Goal: Information Seeking & Learning: Learn about a topic

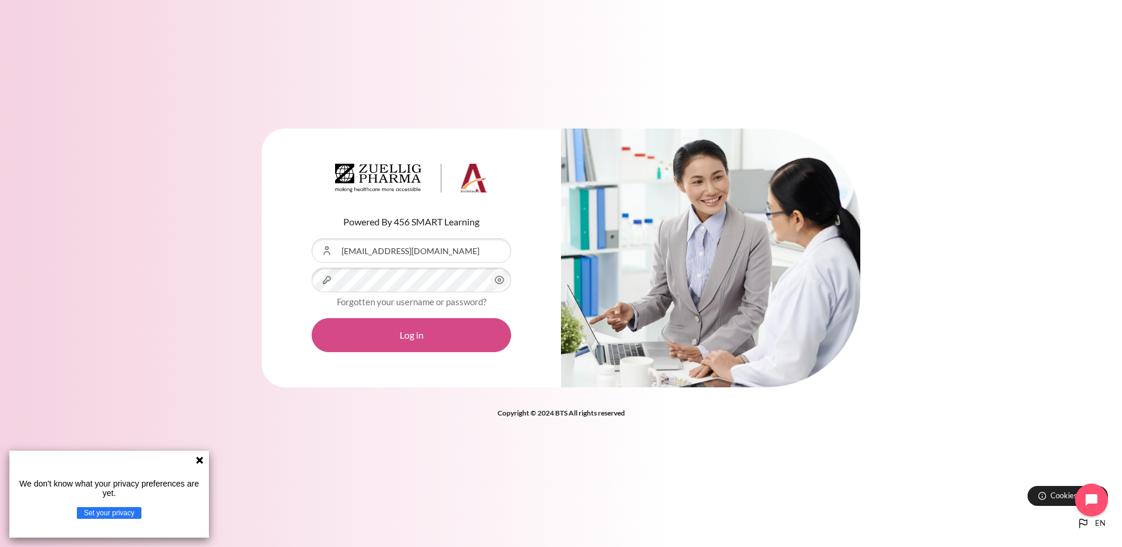
click at [450, 344] on button "Log in" at bounding box center [412, 335] width 200 height 34
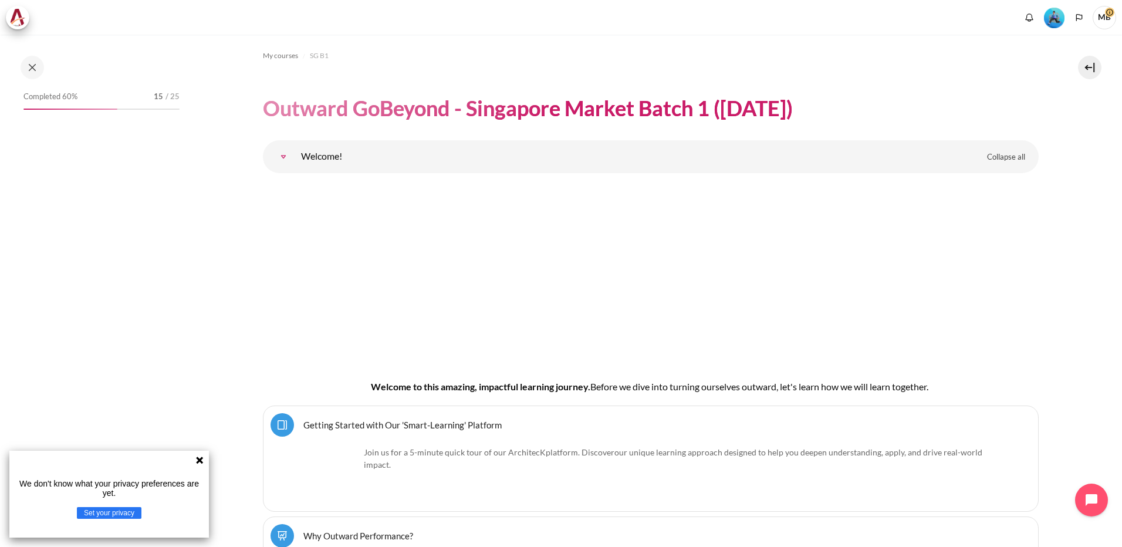
click at [202, 463] on icon at bounding box center [199, 460] width 7 height 7
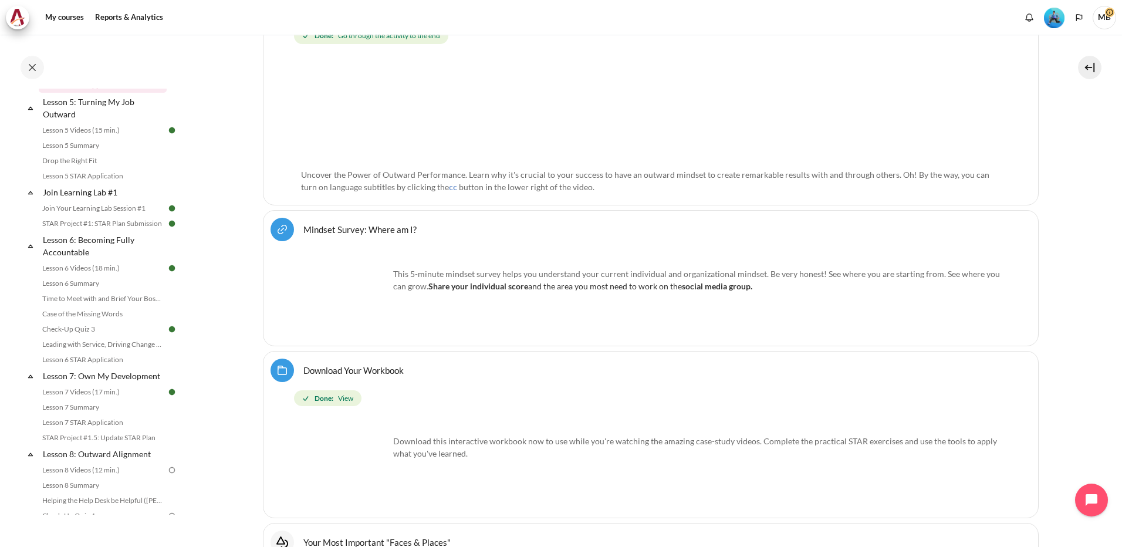
scroll to position [704, 0]
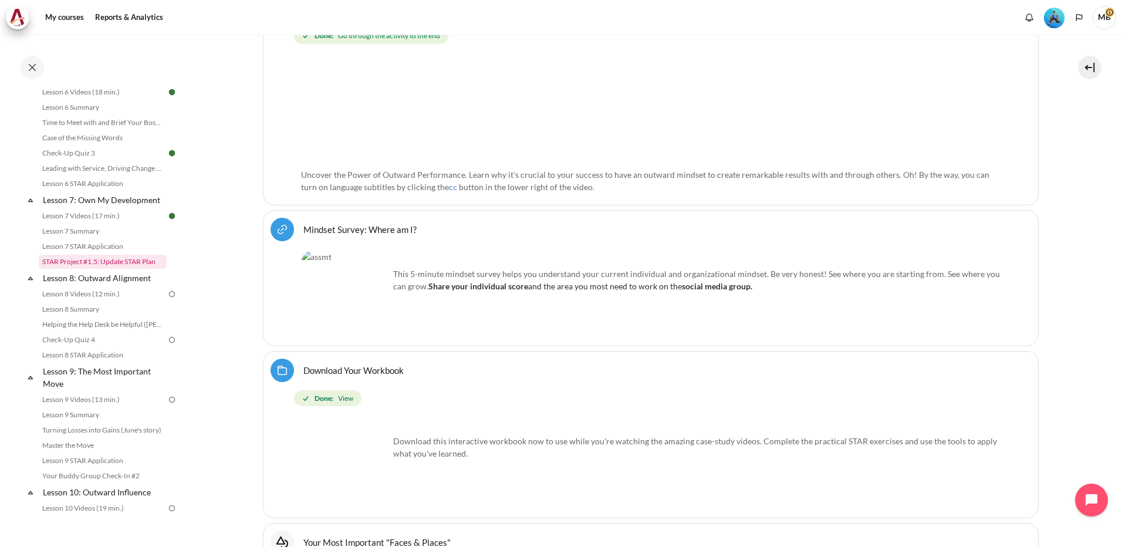
click at [113, 269] on link "STAR Project #1.5: Update STAR Plan" at bounding box center [103, 262] width 128 height 14
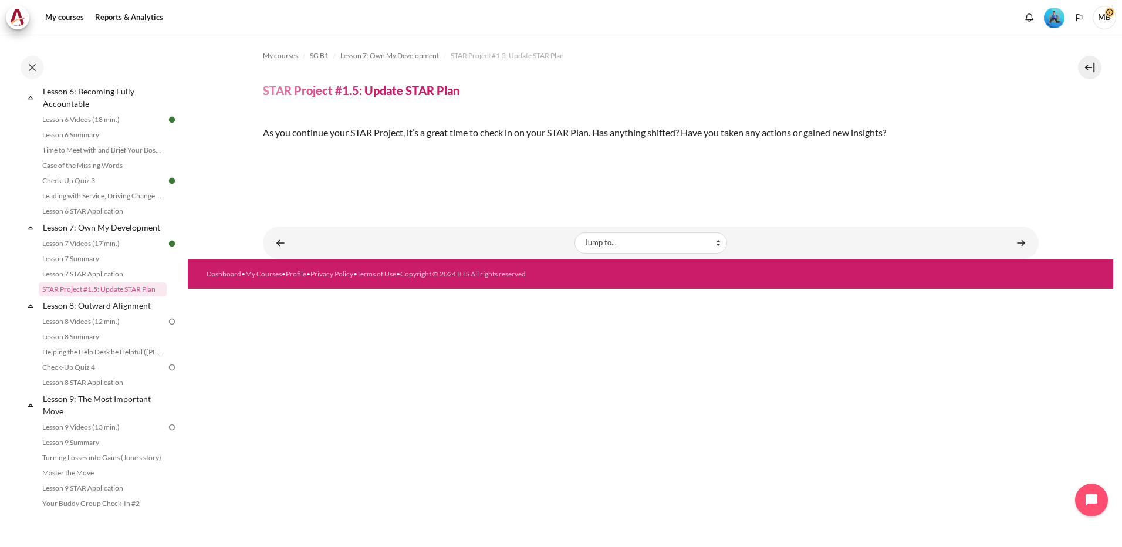
scroll to position [161, 0]
click at [1020, 254] on link "Content" at bounding box center [1021, 242] width 23 height 23
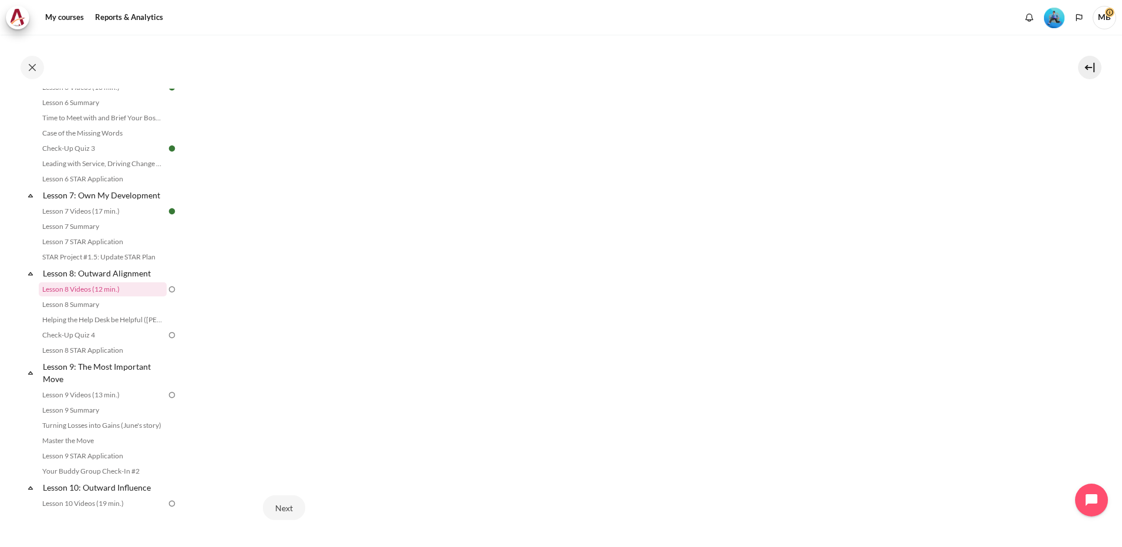
scroll to position [352, 0]
click at [769, 495] on div "Next" at bounding box center [651, 480] width 776 height 48
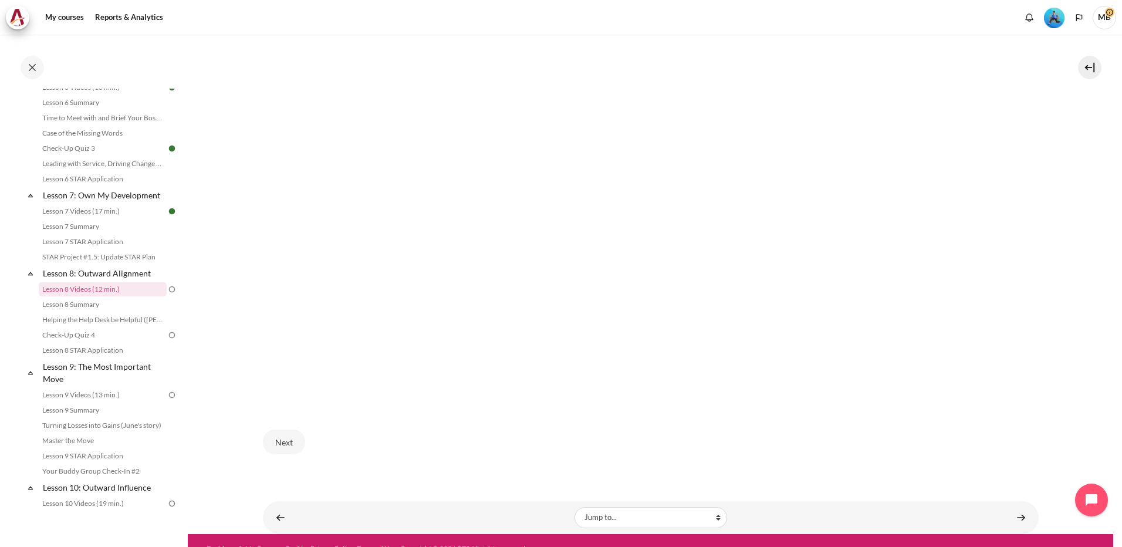
scroll to position [403, 0]
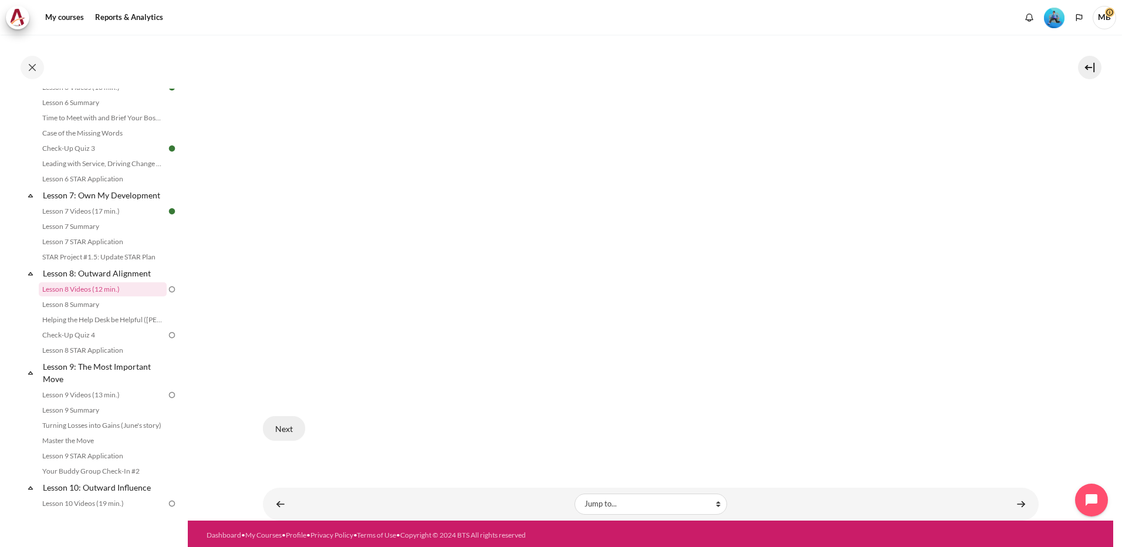
click at [278, 427] on button "Next" at bounding box center [284, 428] width 42 height 25
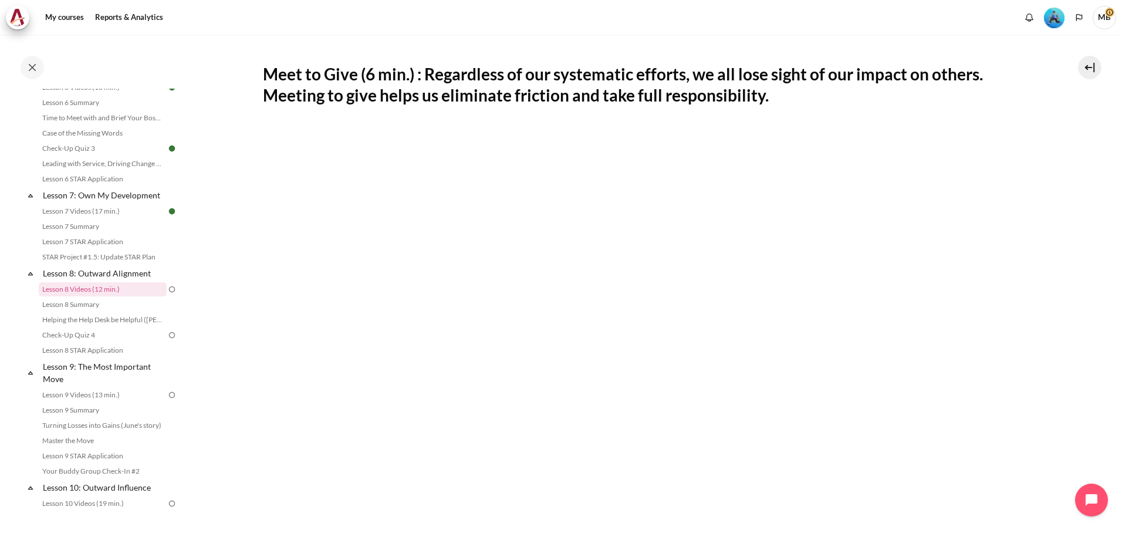
scroll to position [352, 0]
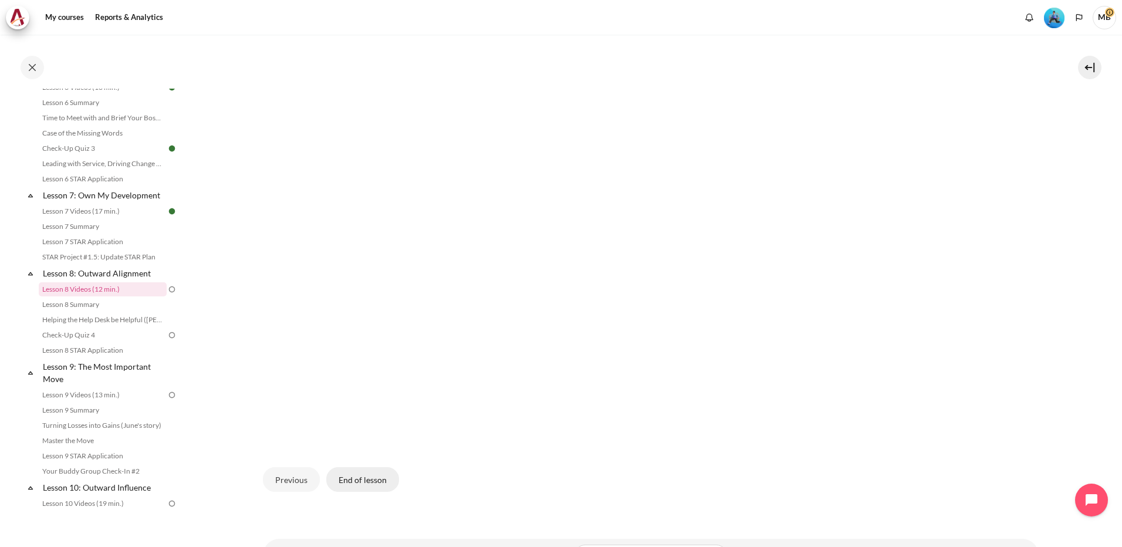
click at [348, 475] on button "End of lesson" at bounding box center [362, 479] width 73 height 25
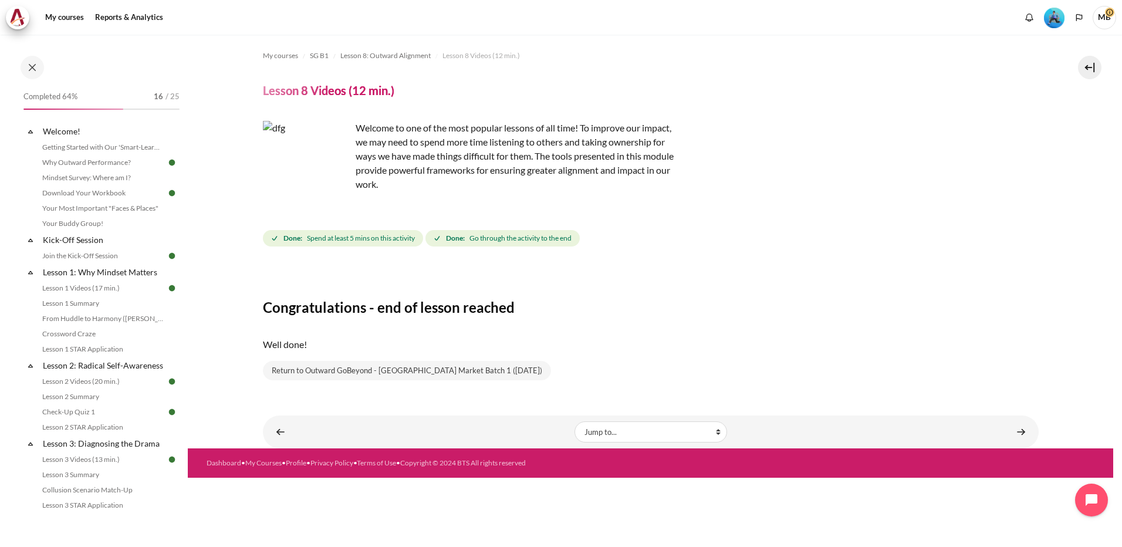
scroll to position [709, 0]
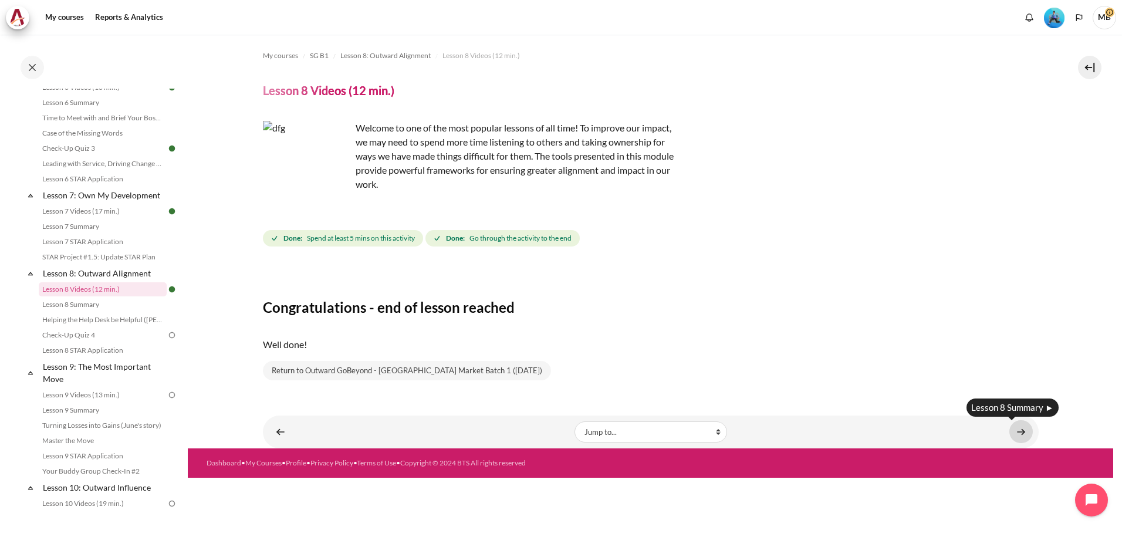
click at [1013, 431] on link "Content" at bounding box center [1021, 431] width 23 height 23
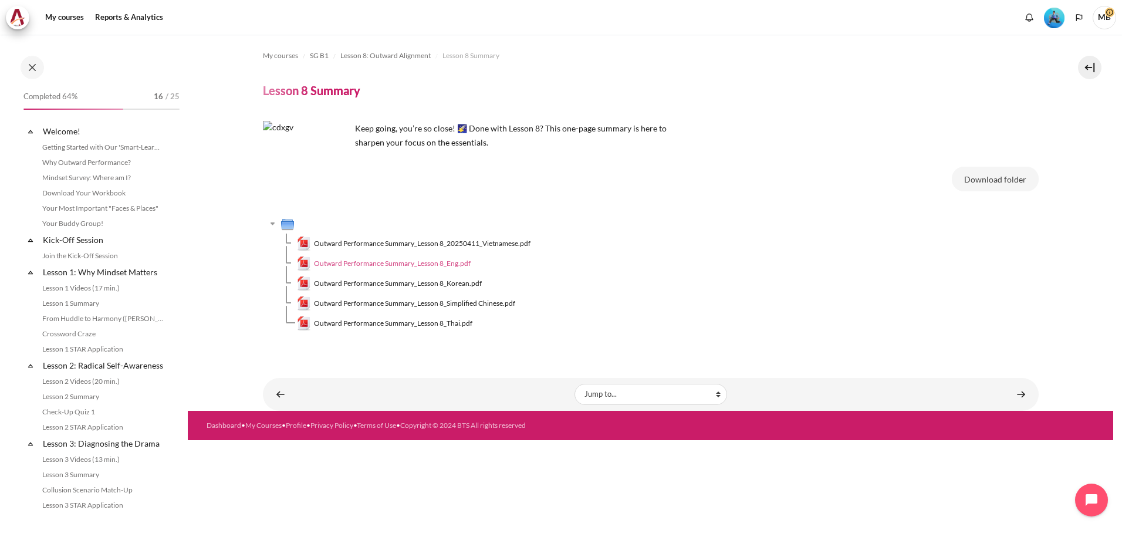
scroll to position [724, 0]
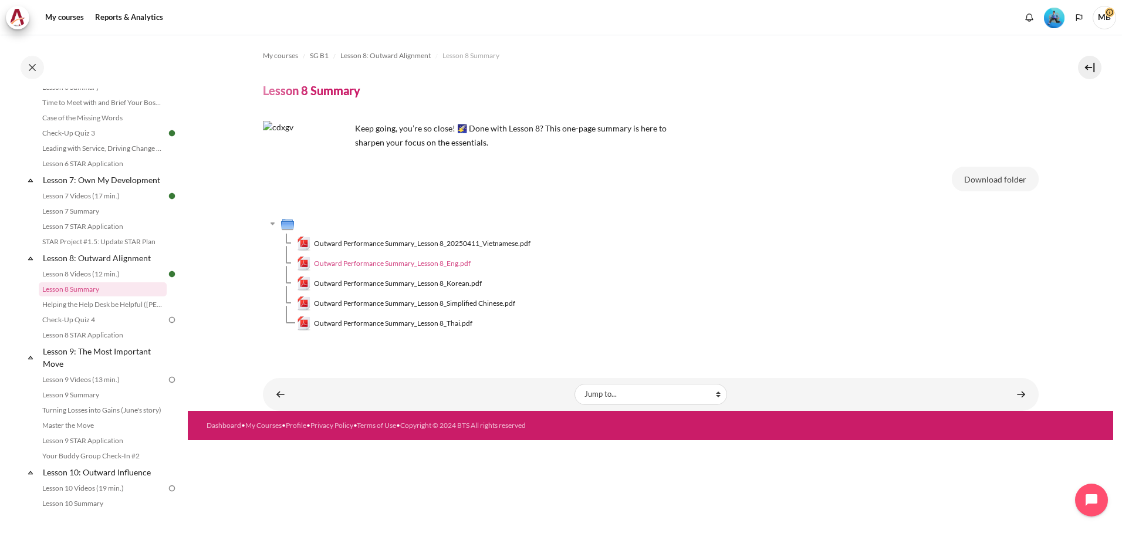
click at [413, 265] on span "Outward Performance Summary_Lesson 8_Eng.pdf" at bounding box center [392, 263] width 157 height 11
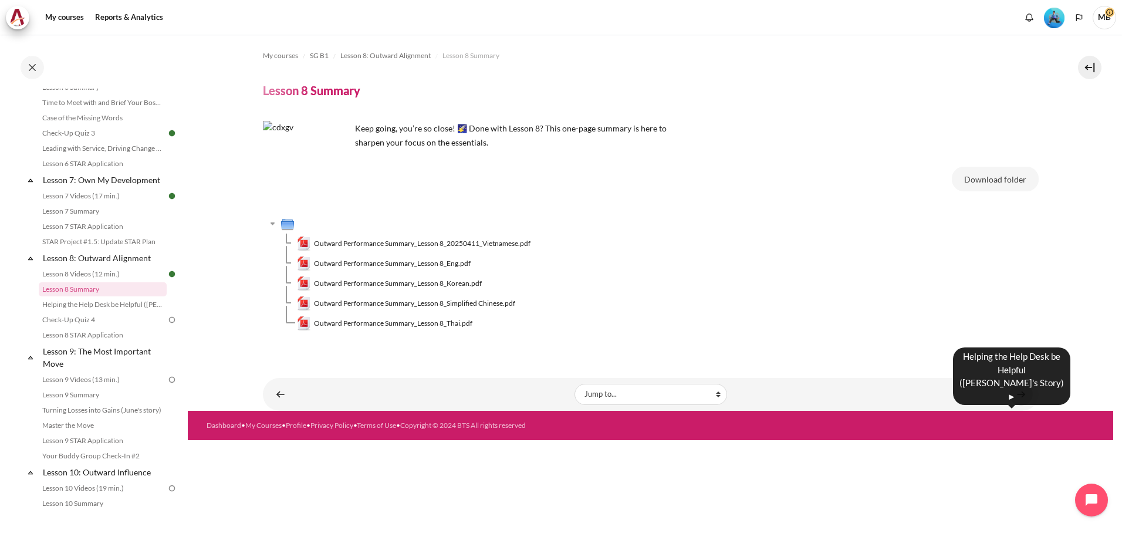
click at [1025, 396] on link "Content" at bounding box center [1021, 394] width 23 height 23
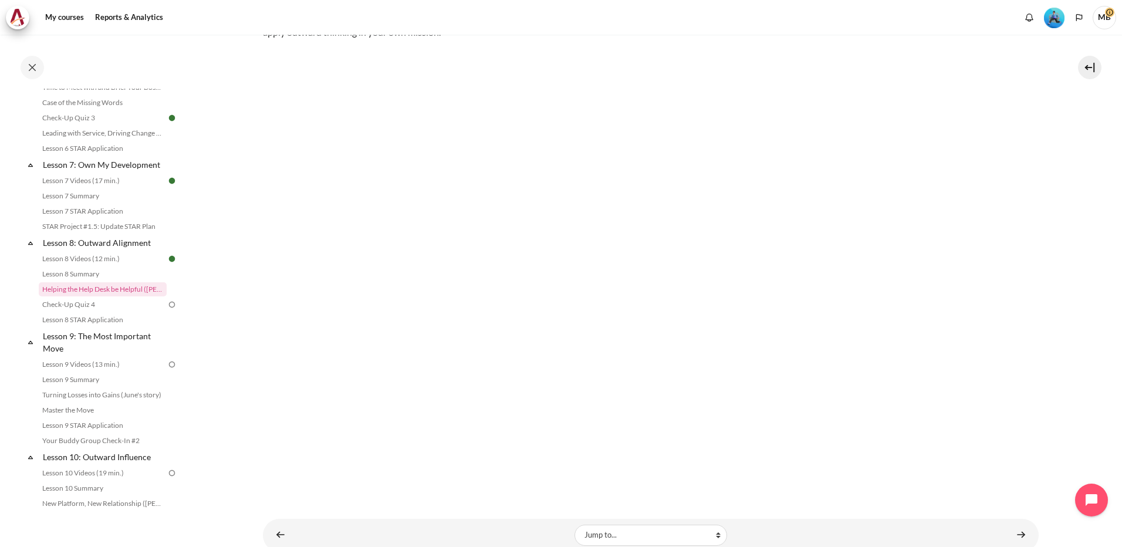
scroll to position [211, 0]
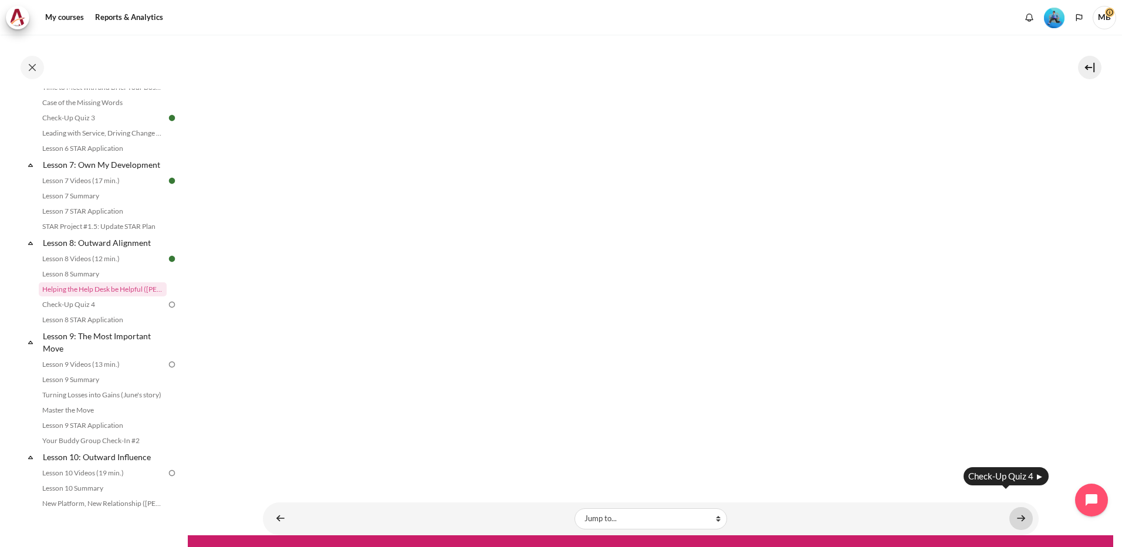
click at [1016, 507] on link "Content" at bounding box center [1021, 518] width 23 height 23
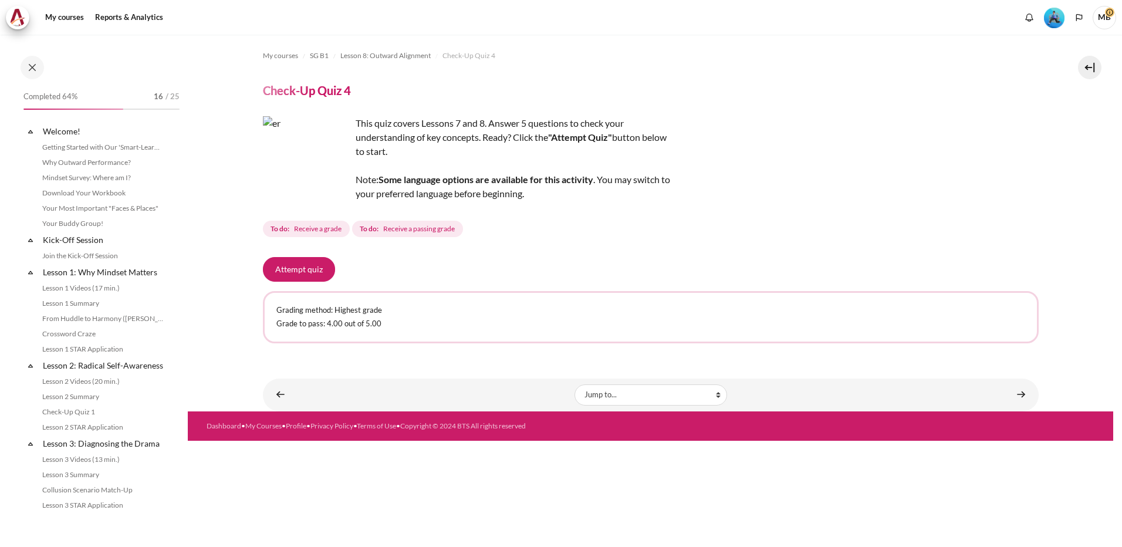
scroll to position [755, 0]
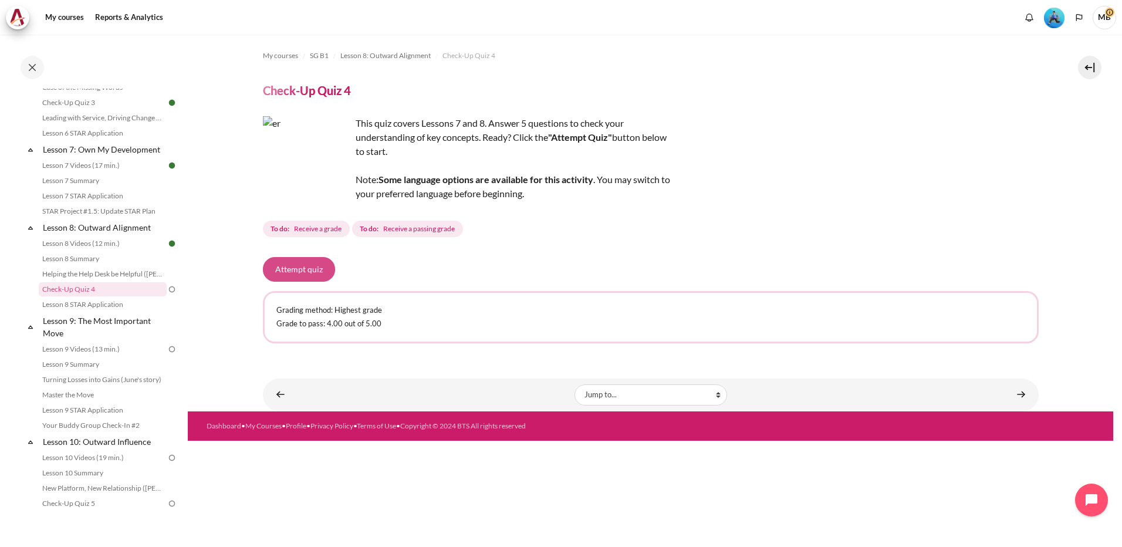
click at [306, 272] on button "Attempt quiz" at bounding box center [299, 269] width 72 height 25
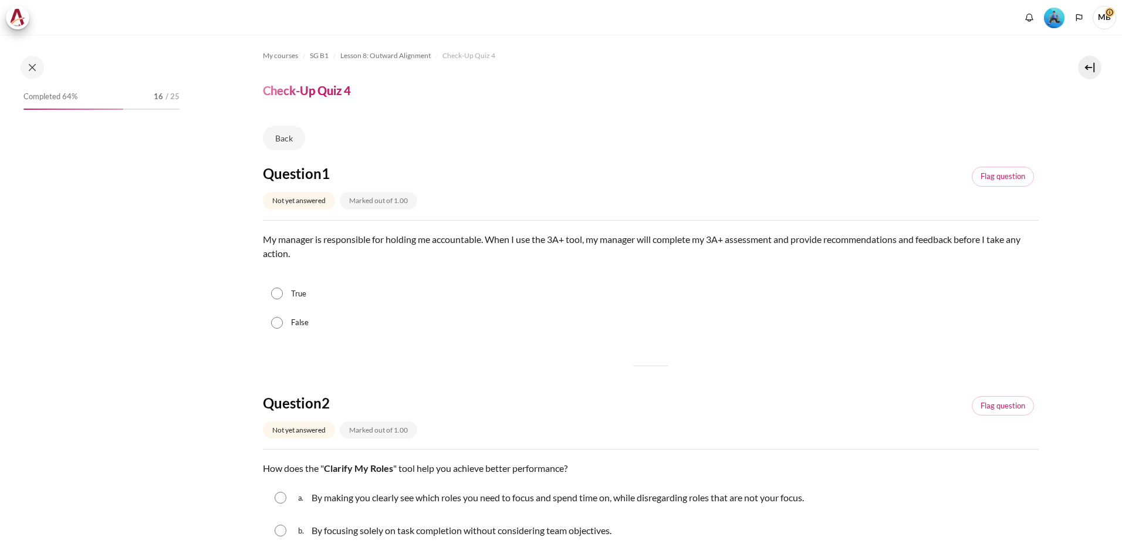
scroll to position [755, 0]
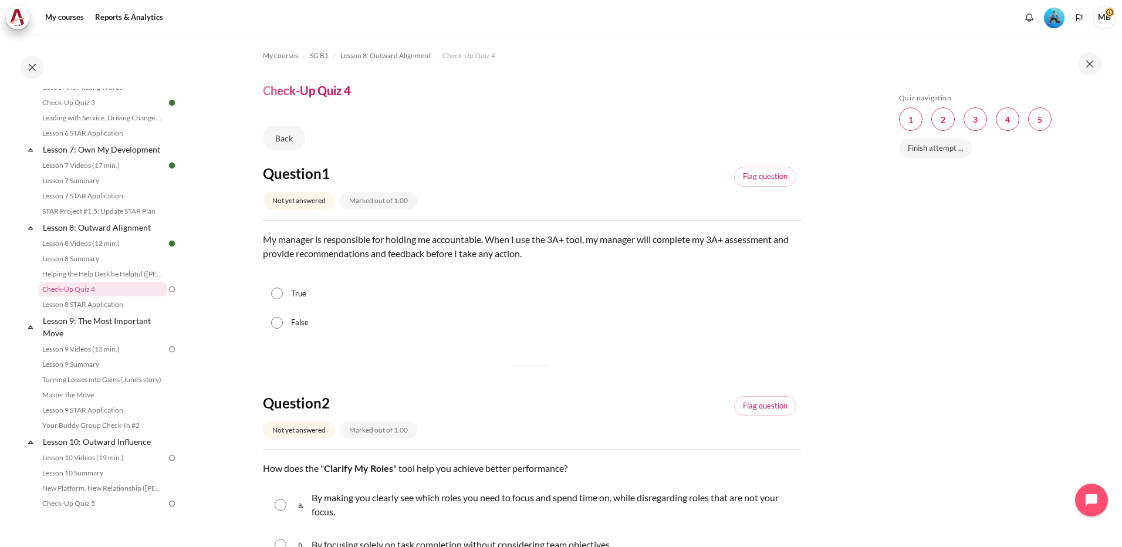
click at [279, 322] on input "False" at bounding box center [277, 323] width 12 height 12
radio input "true"
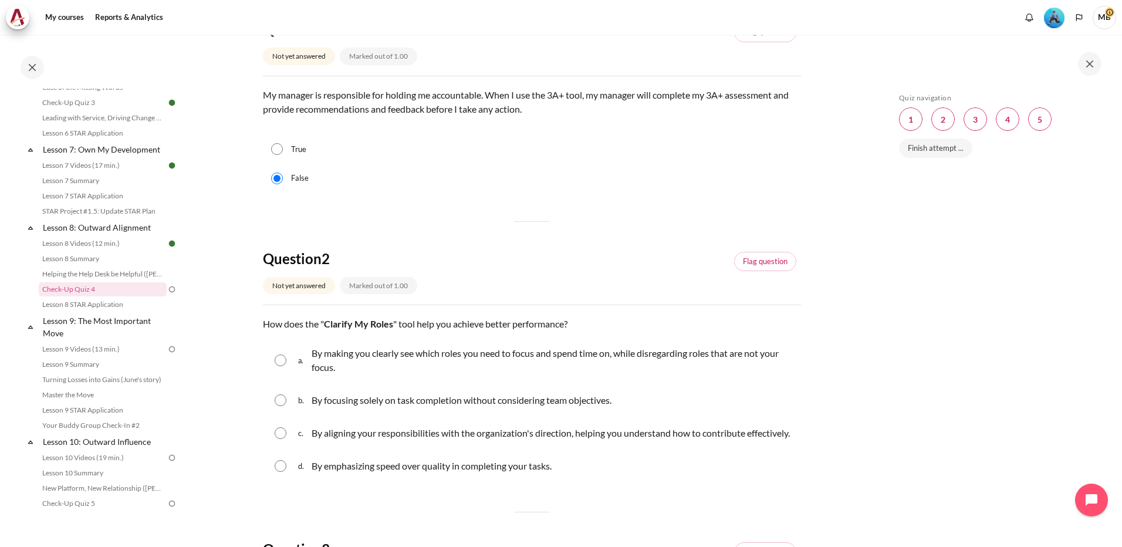
scroll to position [293, 0]
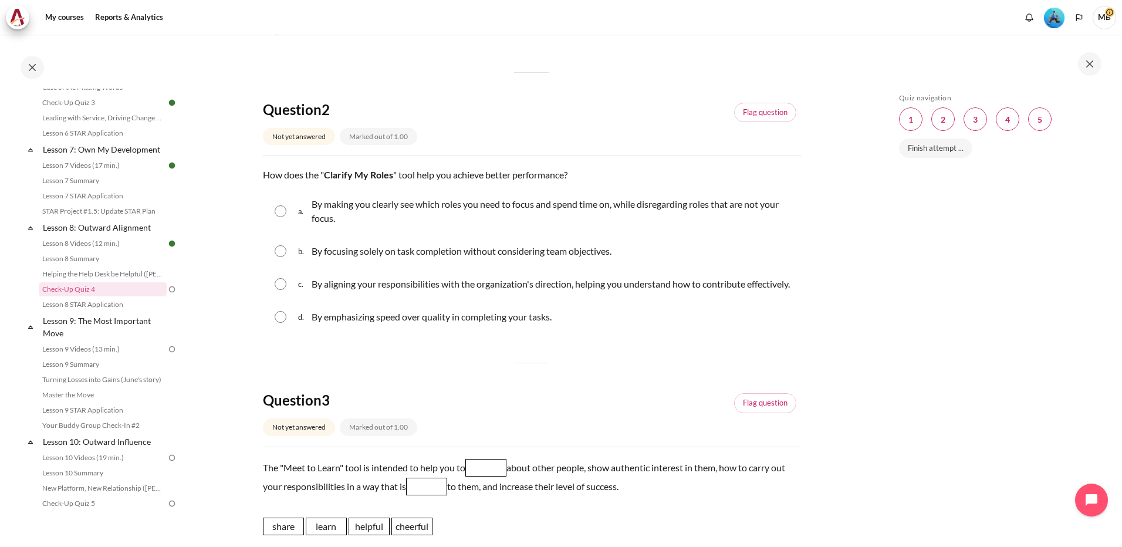
click at [276, 209] on input "Content" at bounding box center [281, 211] width 12 height 12
radio input "true"
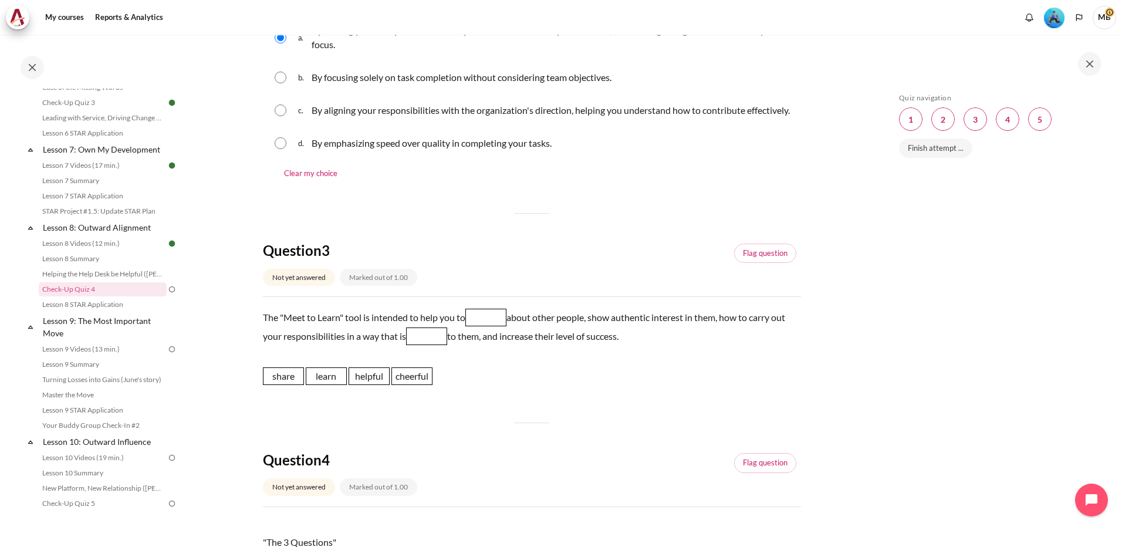
scroll to position [528, 0]
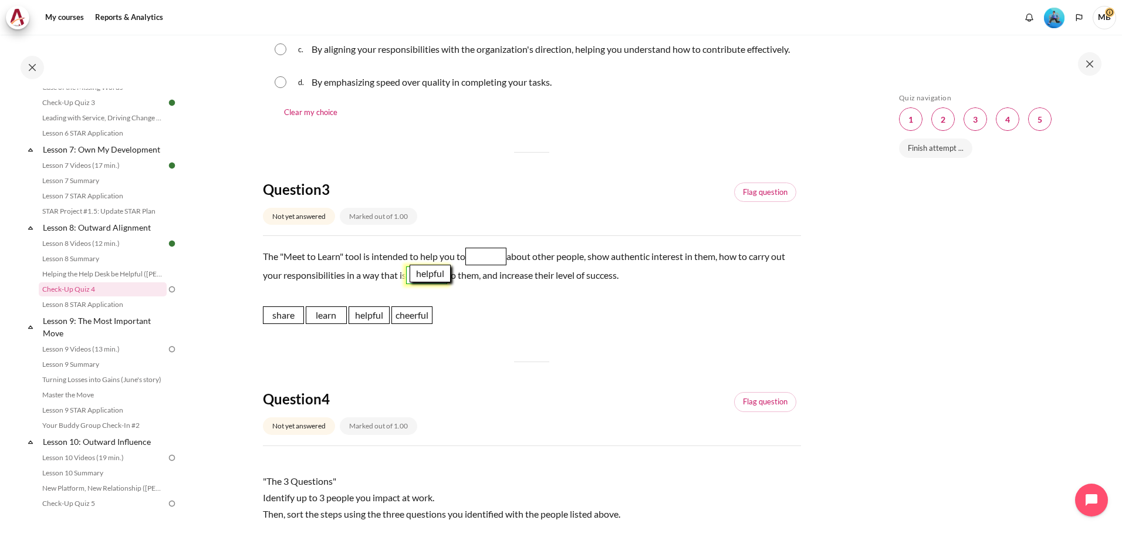
drag, startPoint x: 368, startPoint y: 330, endPoint x: 429, endPoint y: 288, distance: 73.9
click at [429, 282] on span "helpful" at bounding box center [430, 274] width 41 height 18
drag, startPoint x: 316, startPoint y: 329, endPoint x: 482, endPoint y: 269, distance: 176.2
click at [482, 264] on span "learn" at bounding box center [491, 255] width 41 height 18
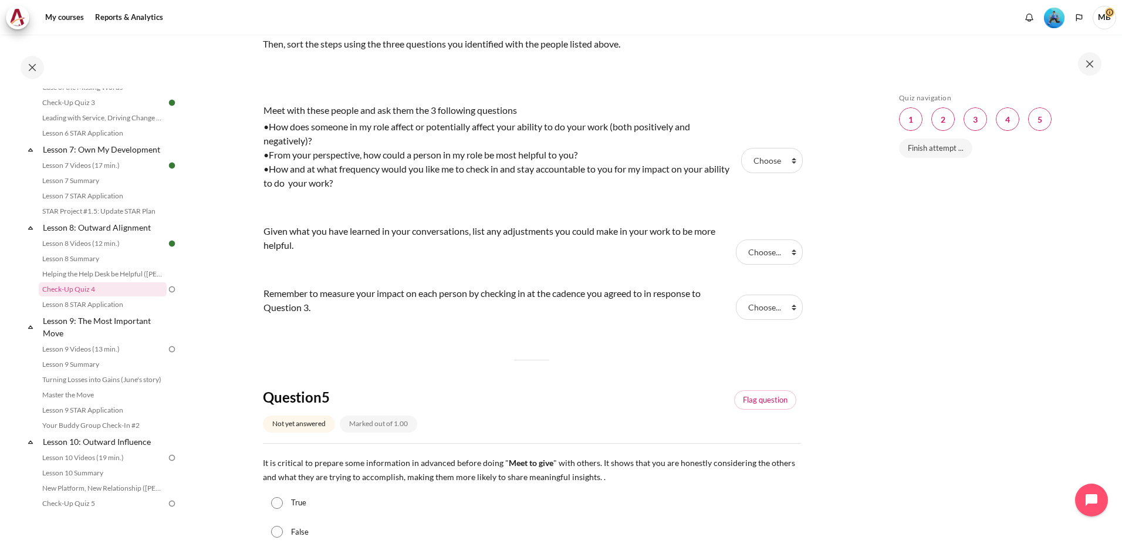
scroll to position [998, 0]
click at [789, 173] on select "Choose... Step 1 Step 3 Step 2" at bounding box center [771, 161] width 61 height 25
click at [930, 333] on div "Skip Quiz navigation Quiz navigation Question 1 This page Question 2 This page …" at bounding box center [997, 299] width 209 height 412
click at [787, 320] on select "Choose... Step 1 Step 3 Step 2" at bounding box center [769, 307] width 67 height 25
select select "2"
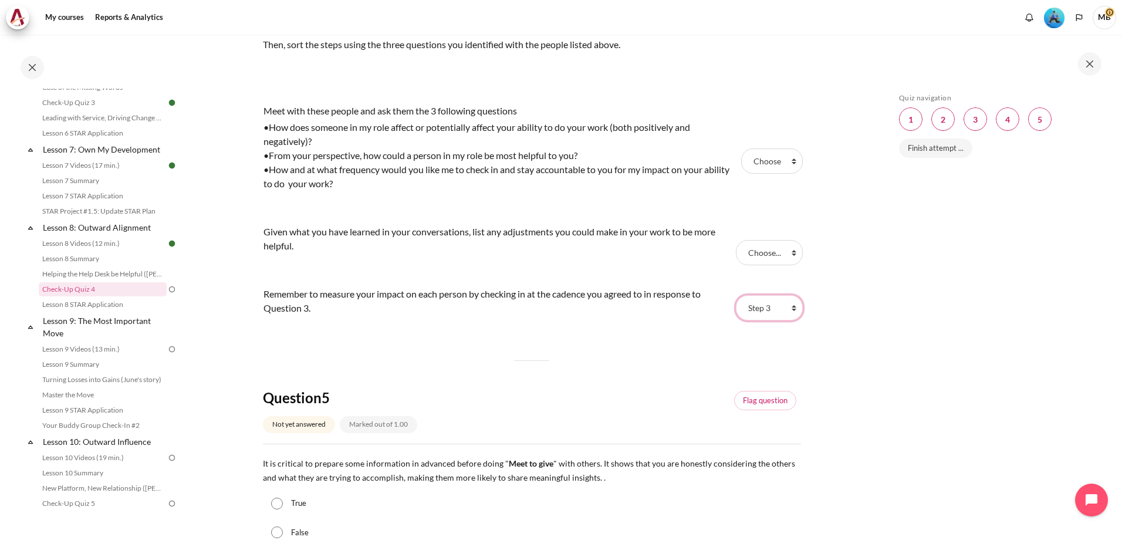
click at [736, 309] on select "Choose... Step 1 Step 3 Step 2" at bounding box center [769, 307] width 67 height 25
click at [789, 265] on select "Choose... Step 1 Step 3 Step 2" at bounding box center [769, 252] width 67 height 25
click at [736, 254] on select "Choose... Step 1 Step 3 Step 2" at bounding box center [769, 252] width 67 height 25
click at [787, 265] on select "Choose... Step 1 Step 3 Step 2" at bounding box center [769, 252] width 67 height 25
select select "3"
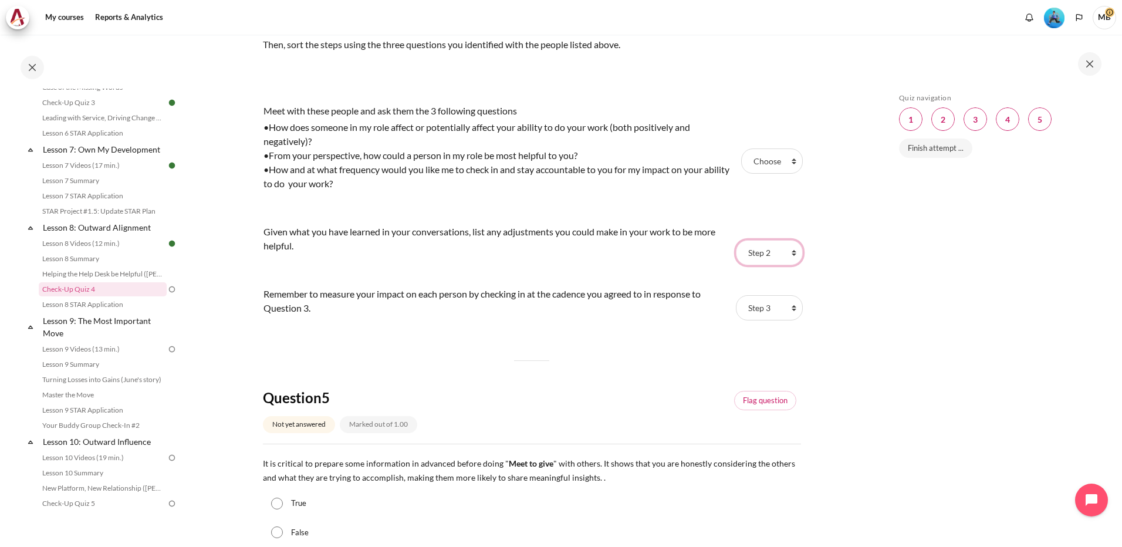
click at [736, 254] on select "Choose... Step 1 Step 3 Step 2" at bounding box center [769, 252] width 67 height 25
click at [788, 173] on select "Choose... Step 1 Step 3 Step 2" at bounding box center [771, 161] width 61 height 25
select select "1"
click at [741, 163] on select "Choose... Step 1 Step 3 Step 2" at bounding box center [771, 161] width 61 height 25
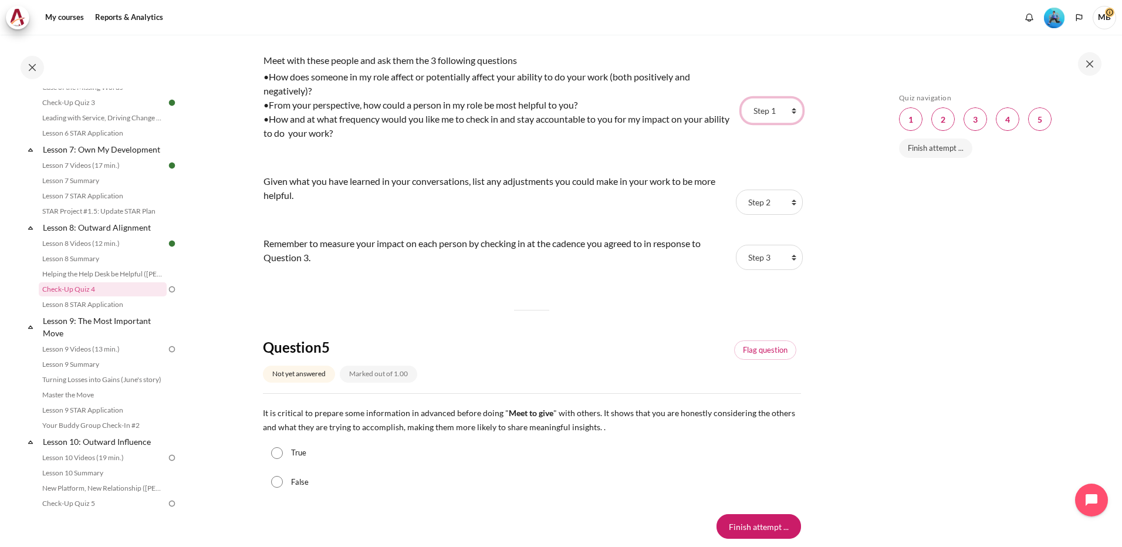
scroll to position [1115, 0]
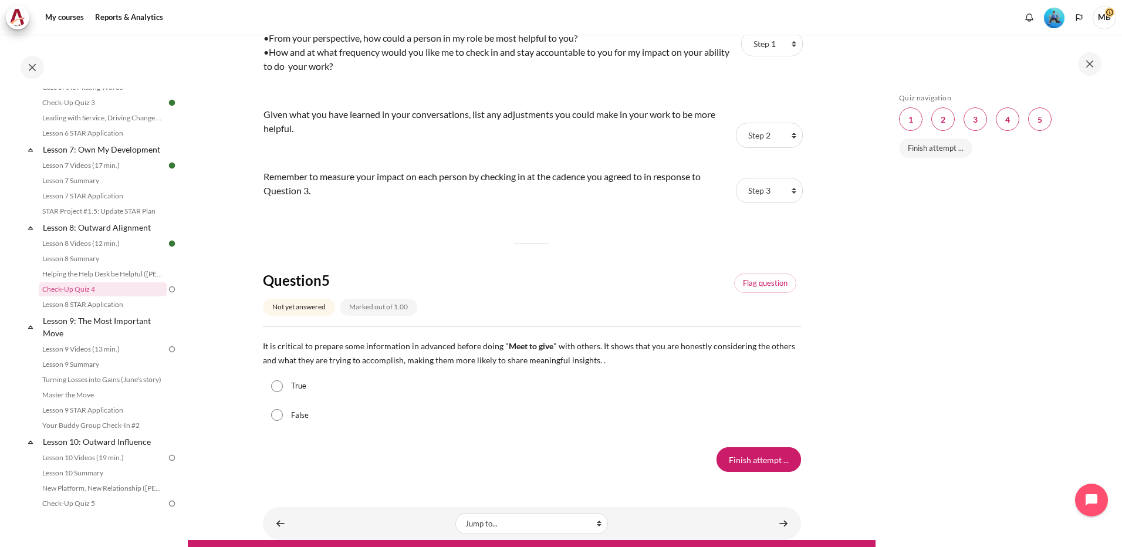
click at [275, 392] on input "True" at bounding box center [277, 386] width 12 height 12
radio input "true"
click at [745, 471] on input "Finish attempt ..." at bounding box center [759, 459] width 85 height 25
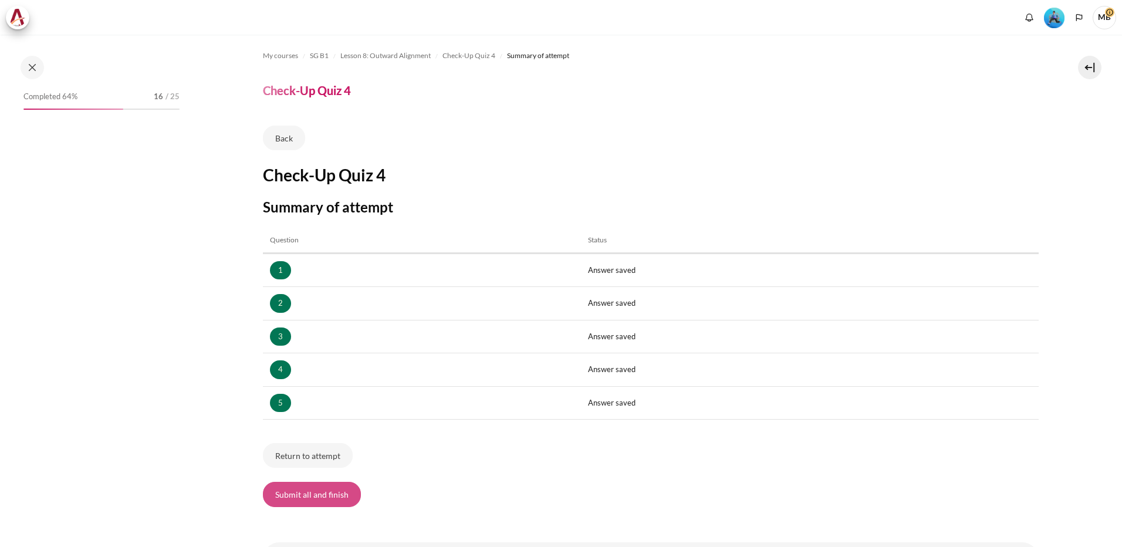
click at [318, 492] on button "Submit all and finish" at bounding box center [312, 494] width 98 height 25
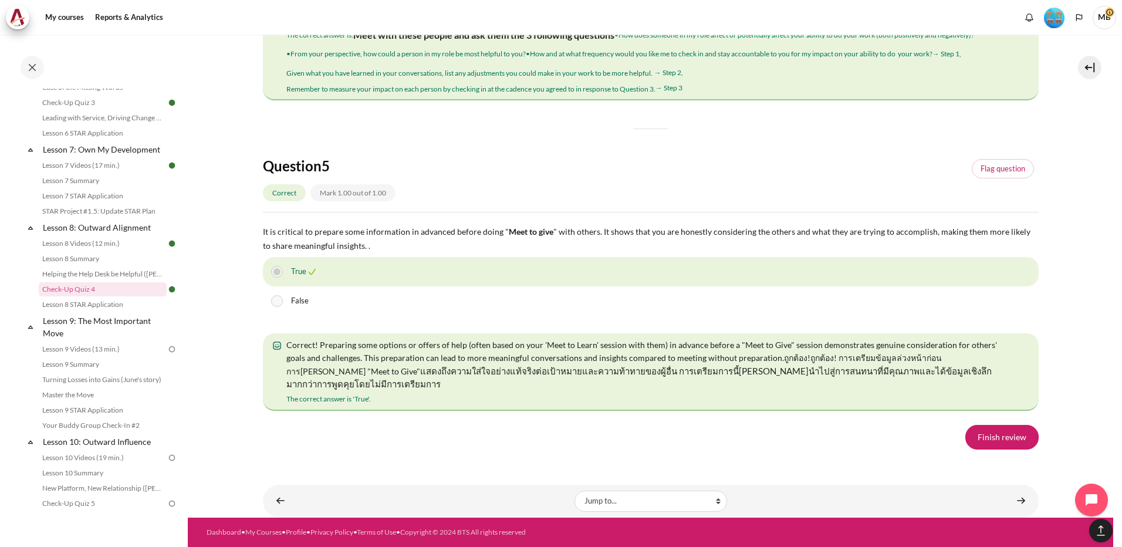
scroll to position [2016, 0]
click at [1004, 432] on link "Finish review" at bounding box center [1002, 437] width 73 height 25
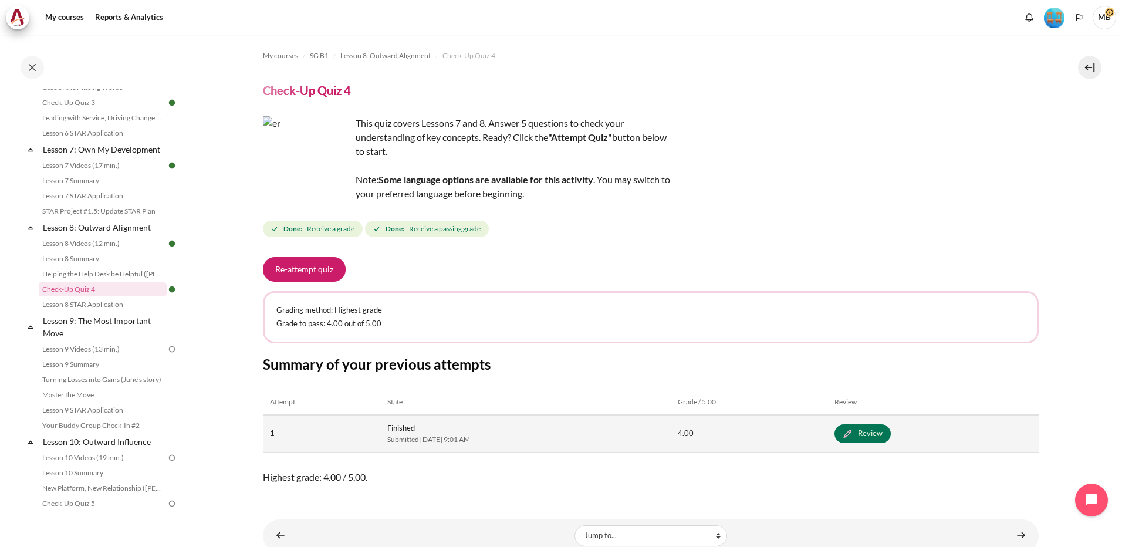
scroll to position [35, 0]
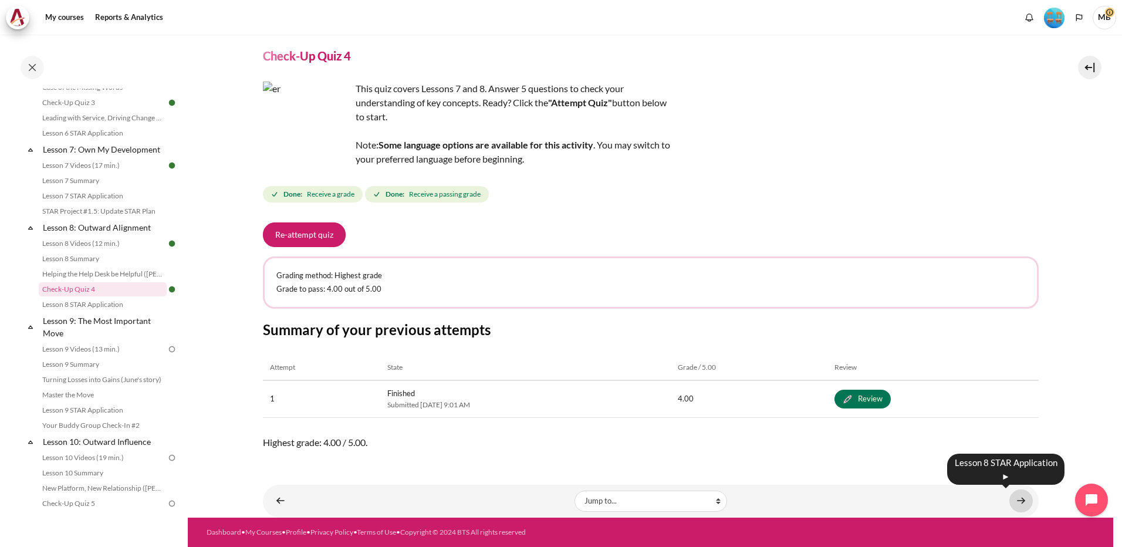
click at [1017, 498] on link "Content" at bounding box center [1021, 501] width 23 height 23
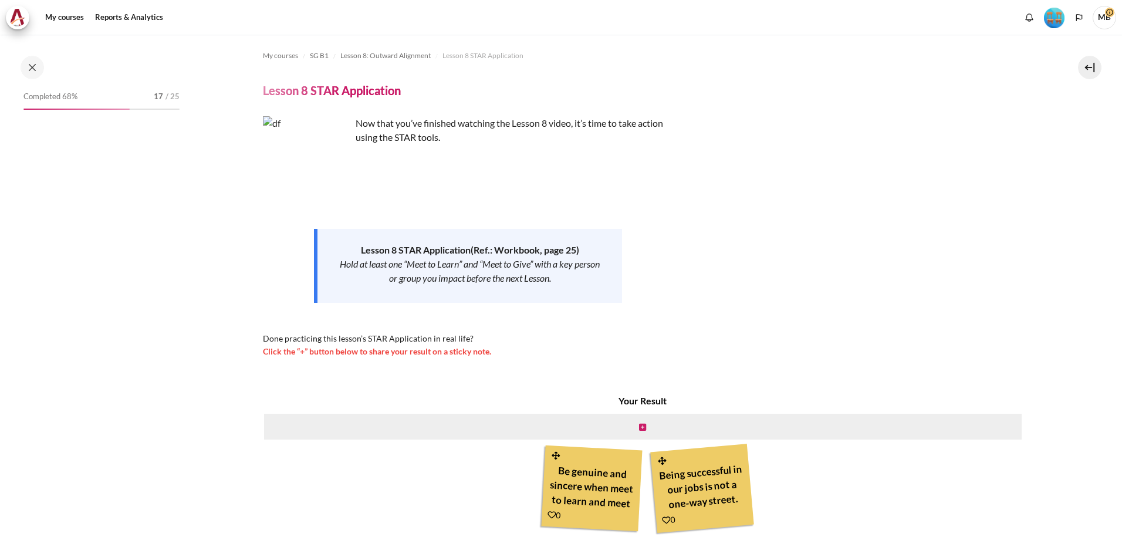
scroll to position [770, 0]
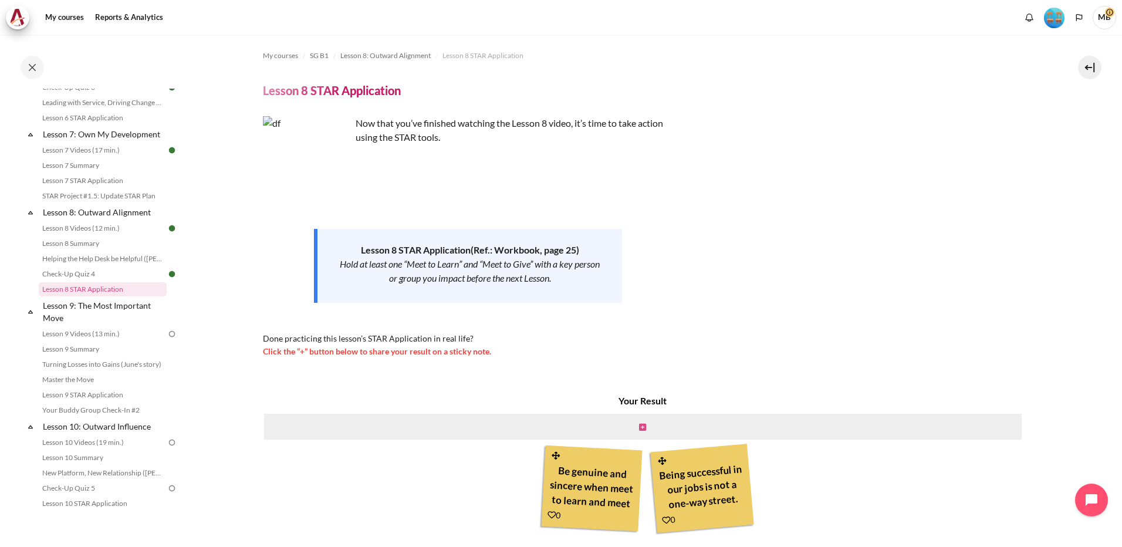
click at [639, 428] on icon "Content" at bounding box center [642, 427] width 7 height 8
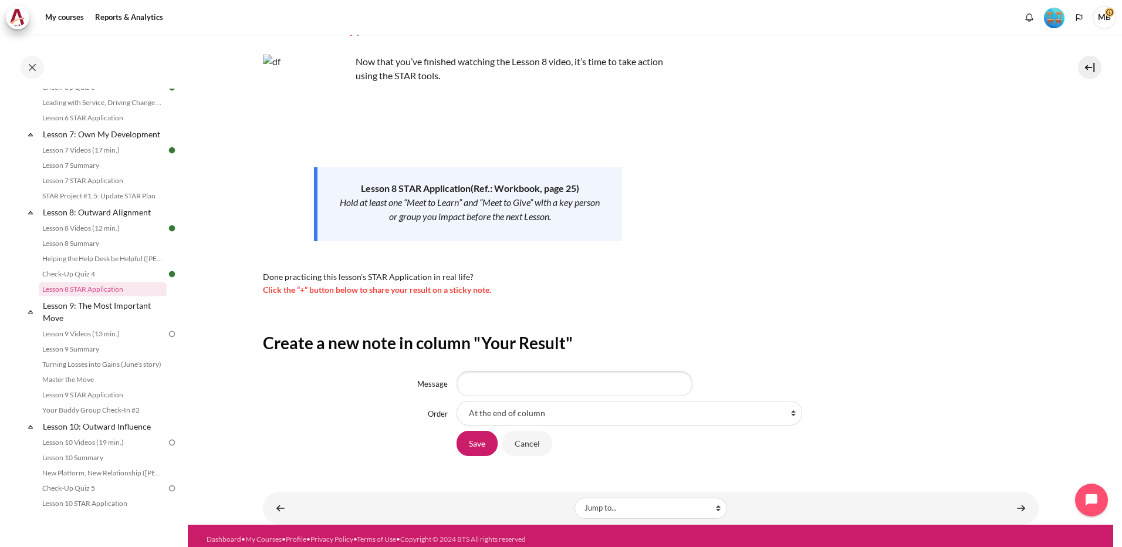
scroll to position [69, 0]
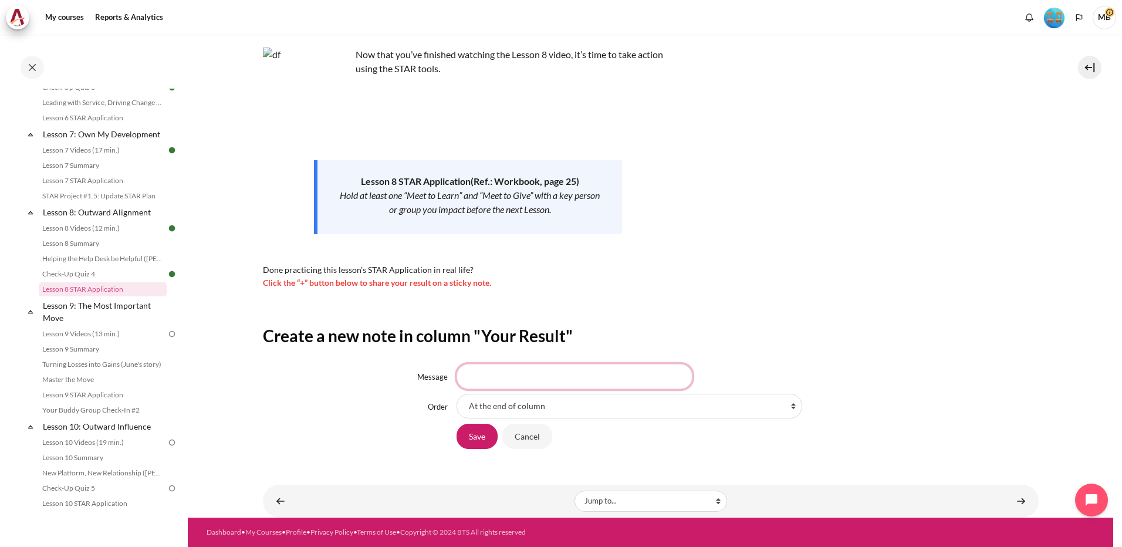
click at [535, 370] on input "Message" at bounding box center [575, 376] width 236 height 25
type input "know what u looking for"
click at [787, 410] on select "At the end of column First place in column After 'Be genuine and sincere when m…" at bounding box center [630, 406] width 346 height 25
select select "2"
click at [457, 394] on select "At the end of column First place in column After 'Be genuine and sincere when m…" at bounding box center [630, 406] width 346 height 25
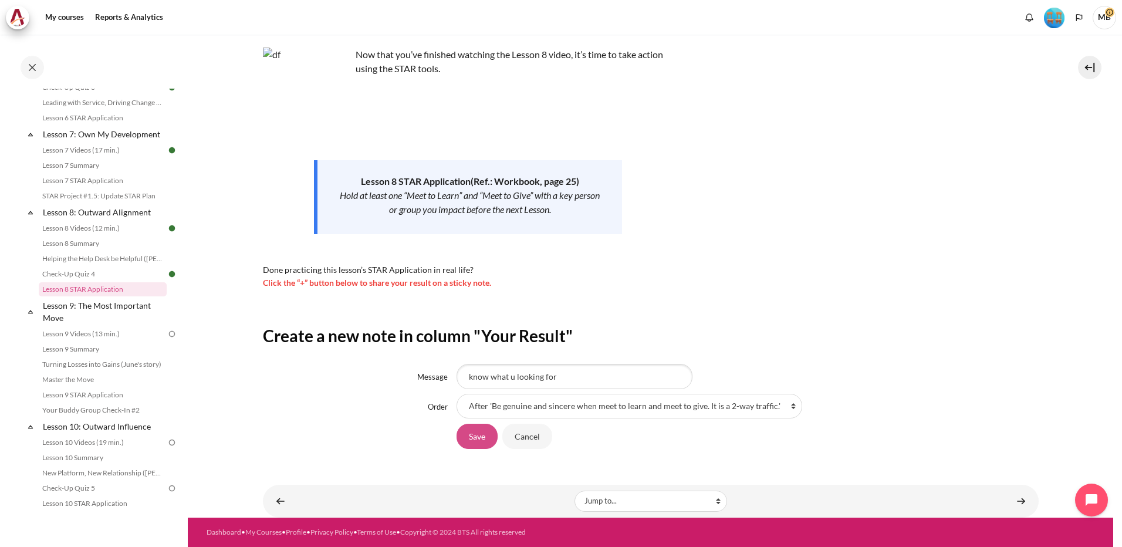
click at [468, 434] on input "Save" at bounding box center [477, 436] width 41 height 25
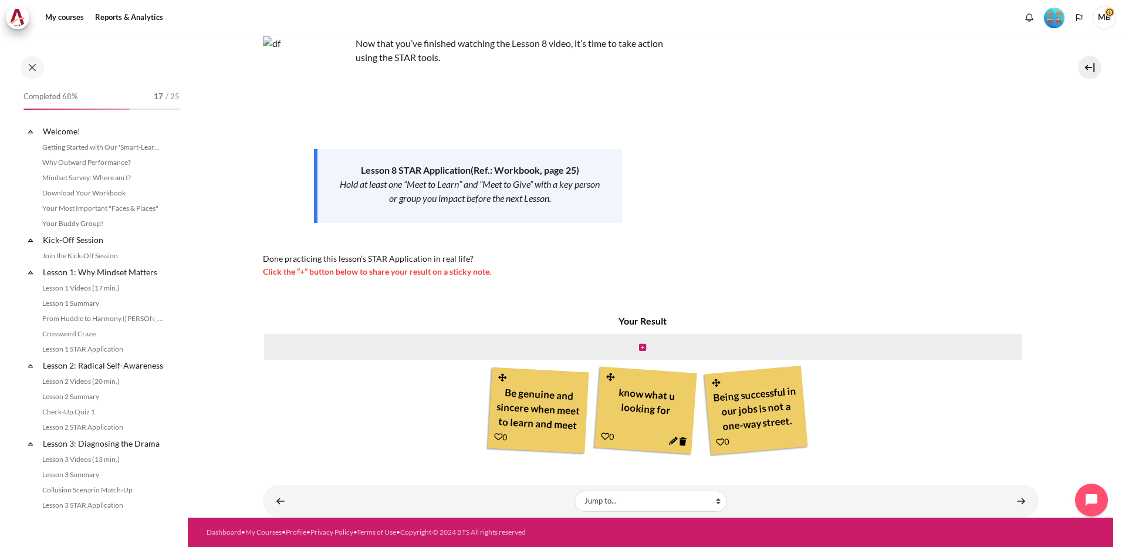
scroll to position [770, 0]
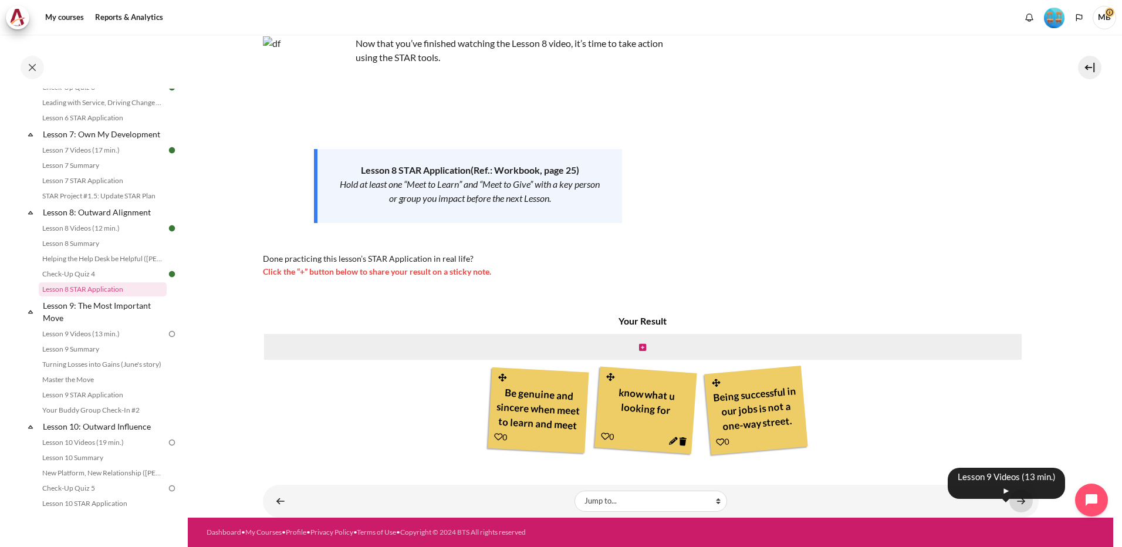
click at [1019, 500] on link "Content" at bounding box center [1021, 501] width 23 height 23
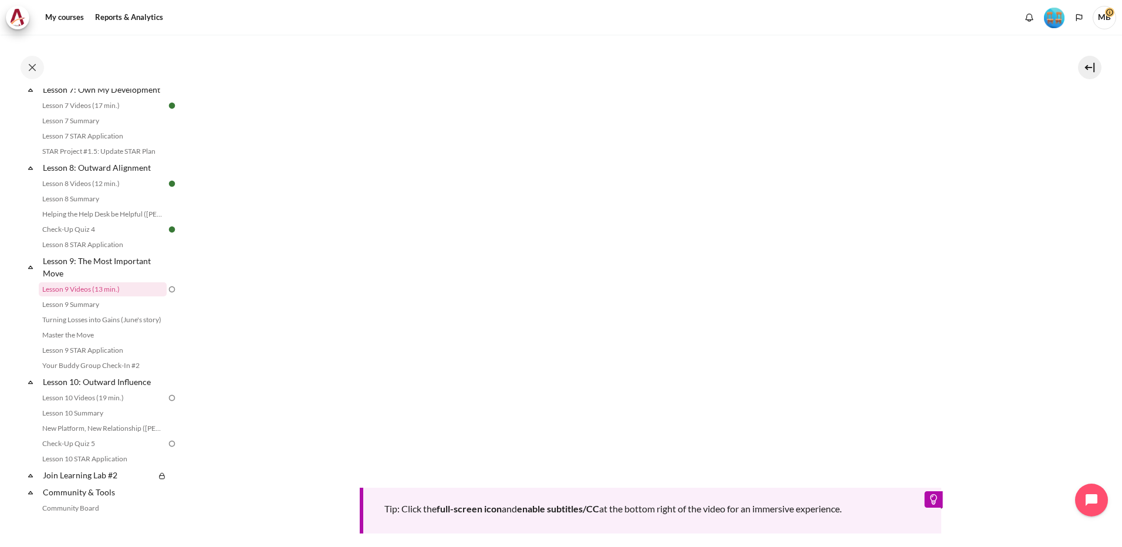
scroll to position [352, 0]
